Goal: Book appointment/travel/reservation

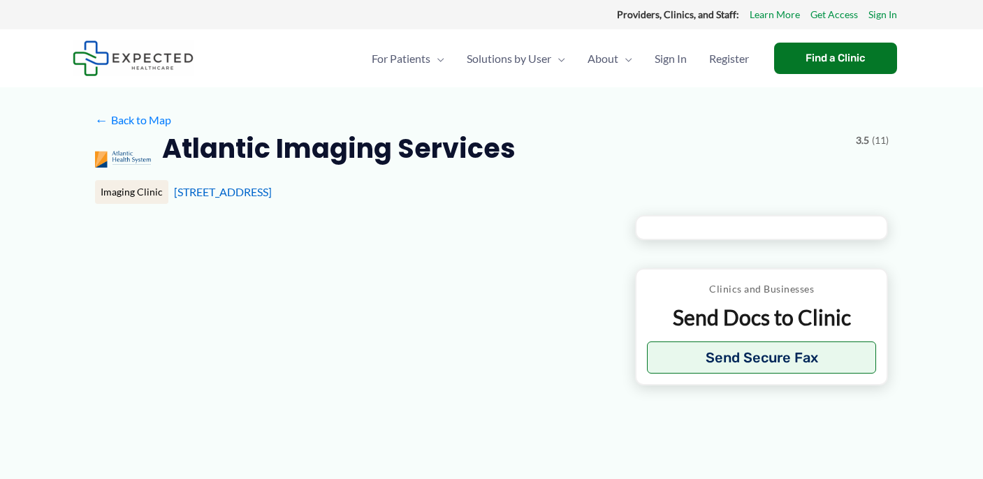
type input "**********"
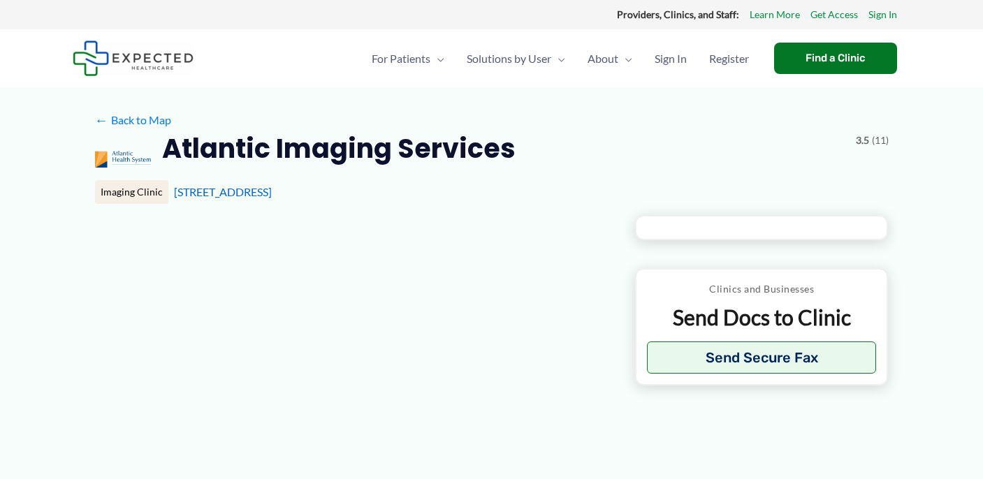
type input "**********"
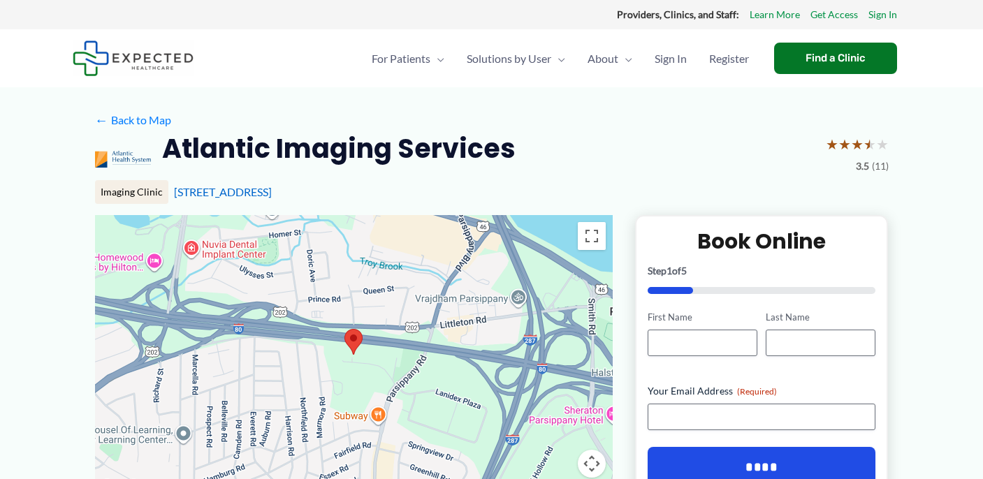
click at [562, 119] on div "← Back to Map" at bounding box center [492, 121] width 794 height 22
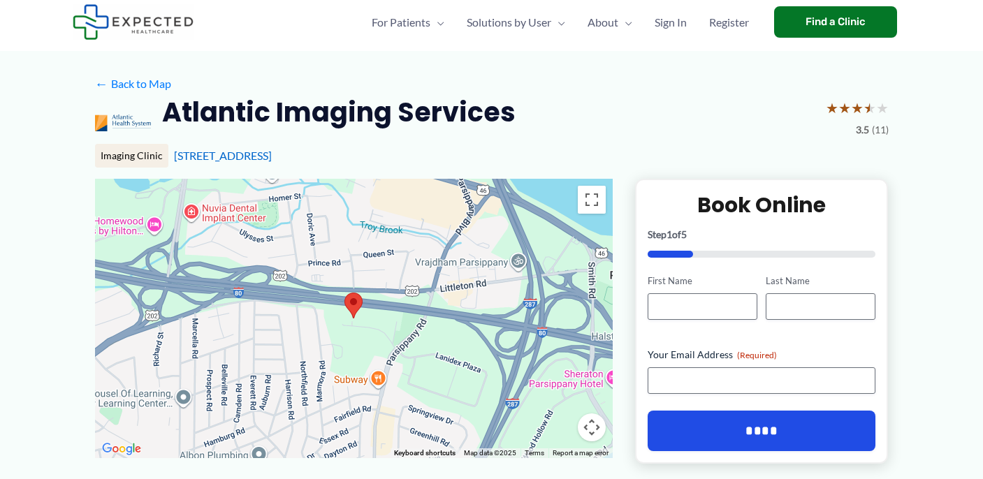
scroll to position [34, 0]
